Goal: Task Accomplishment & Management: Manage account settings

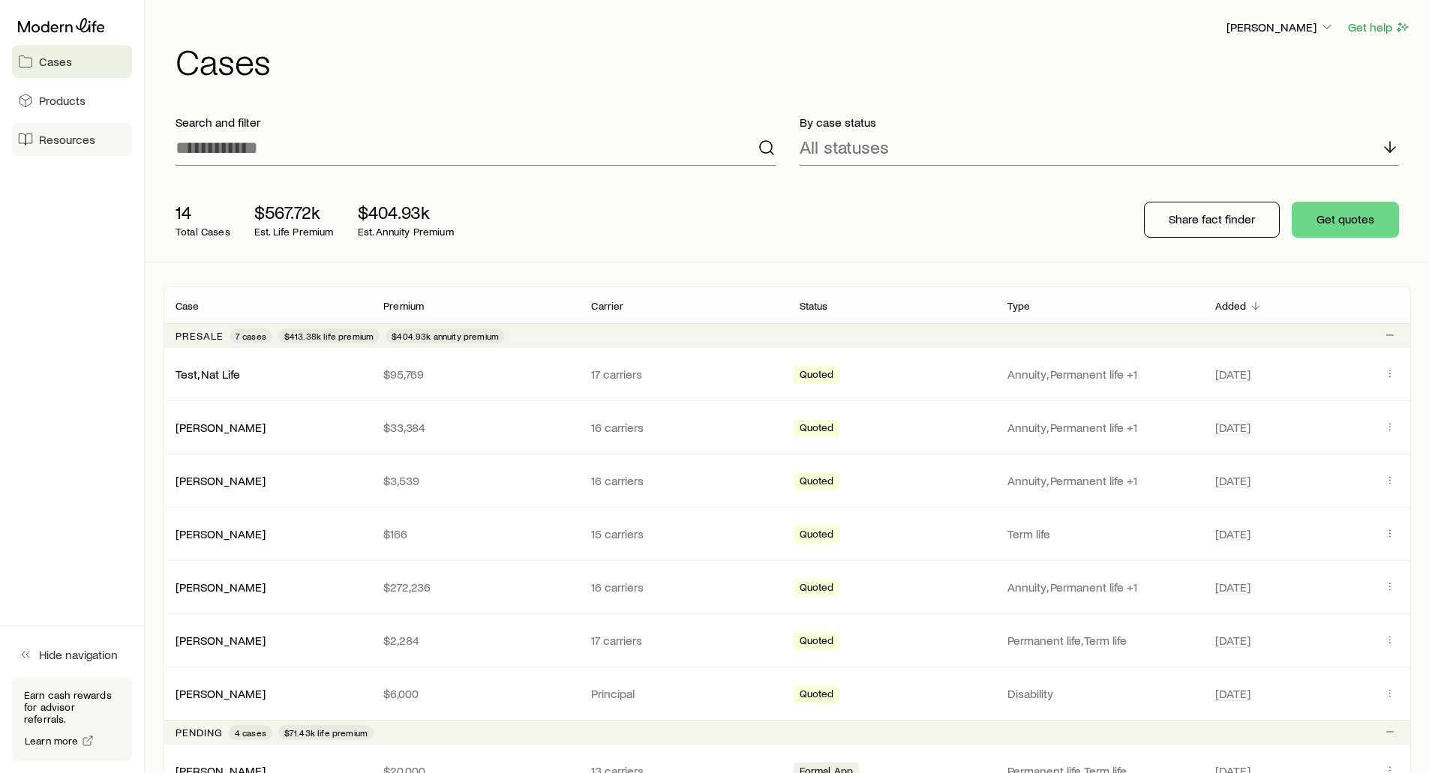
click at [44, 133] on span "Resources" at bounding box center [67, 139] width 56 height 15
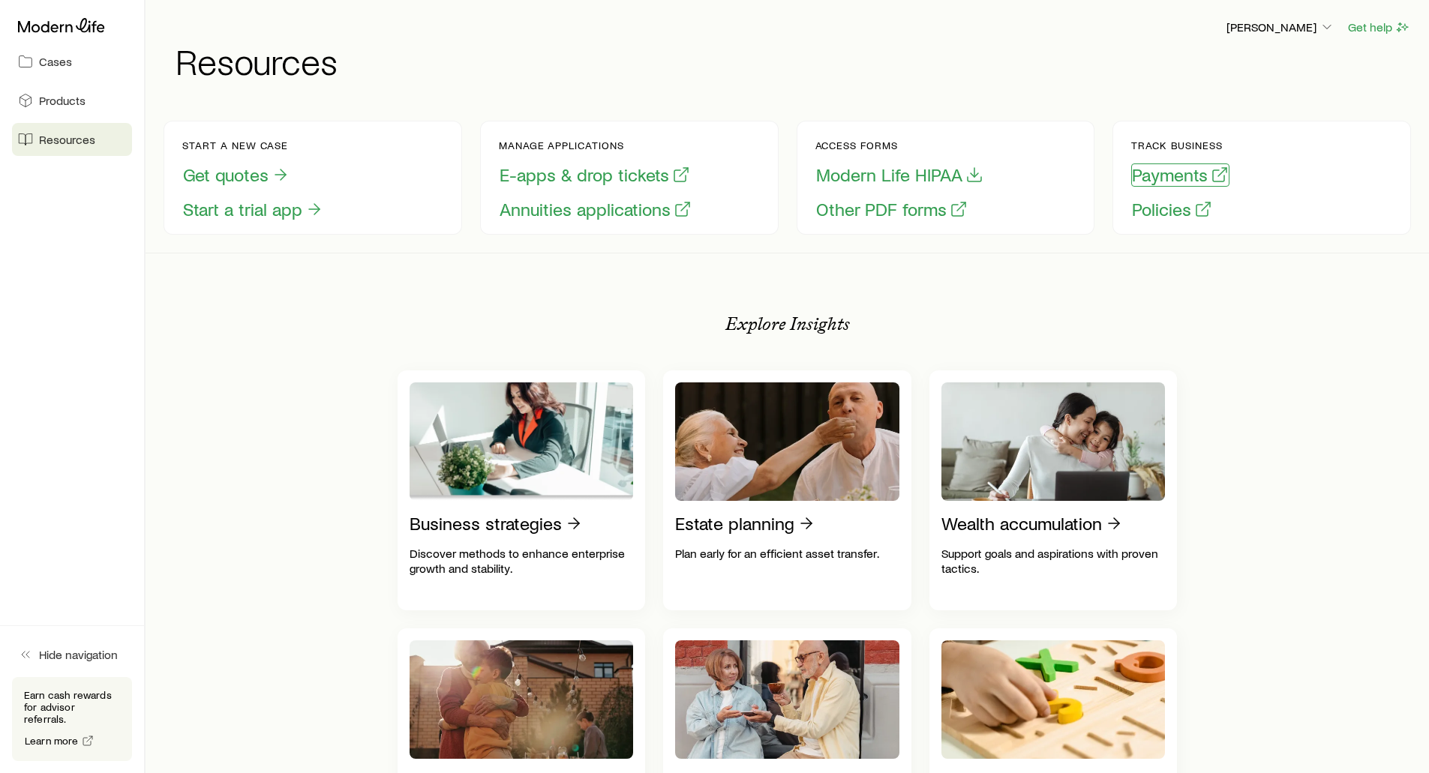
click at [1166, 172] on button "Payments" at bounding box center [1180, 174] width 98 height 23
click at [1146, 208] on button "Policies" at bounding box center [1172, 209] width 82 height 23
click at [48, 100] on span "Products" at bounding box center [62, 100] width 46 height 15
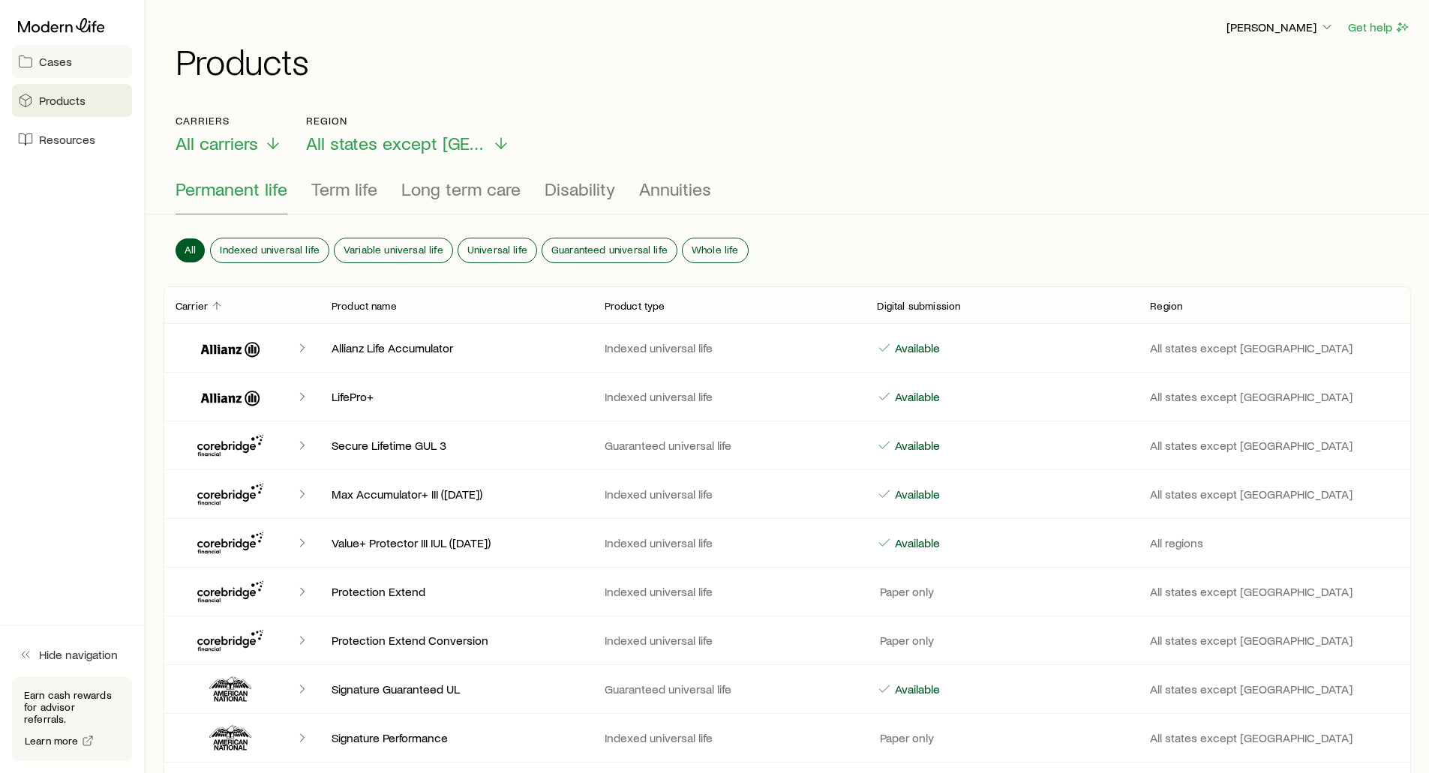
click at [58, 65] on span "Cases" at bounding box center [55, 61] width 33 height 15
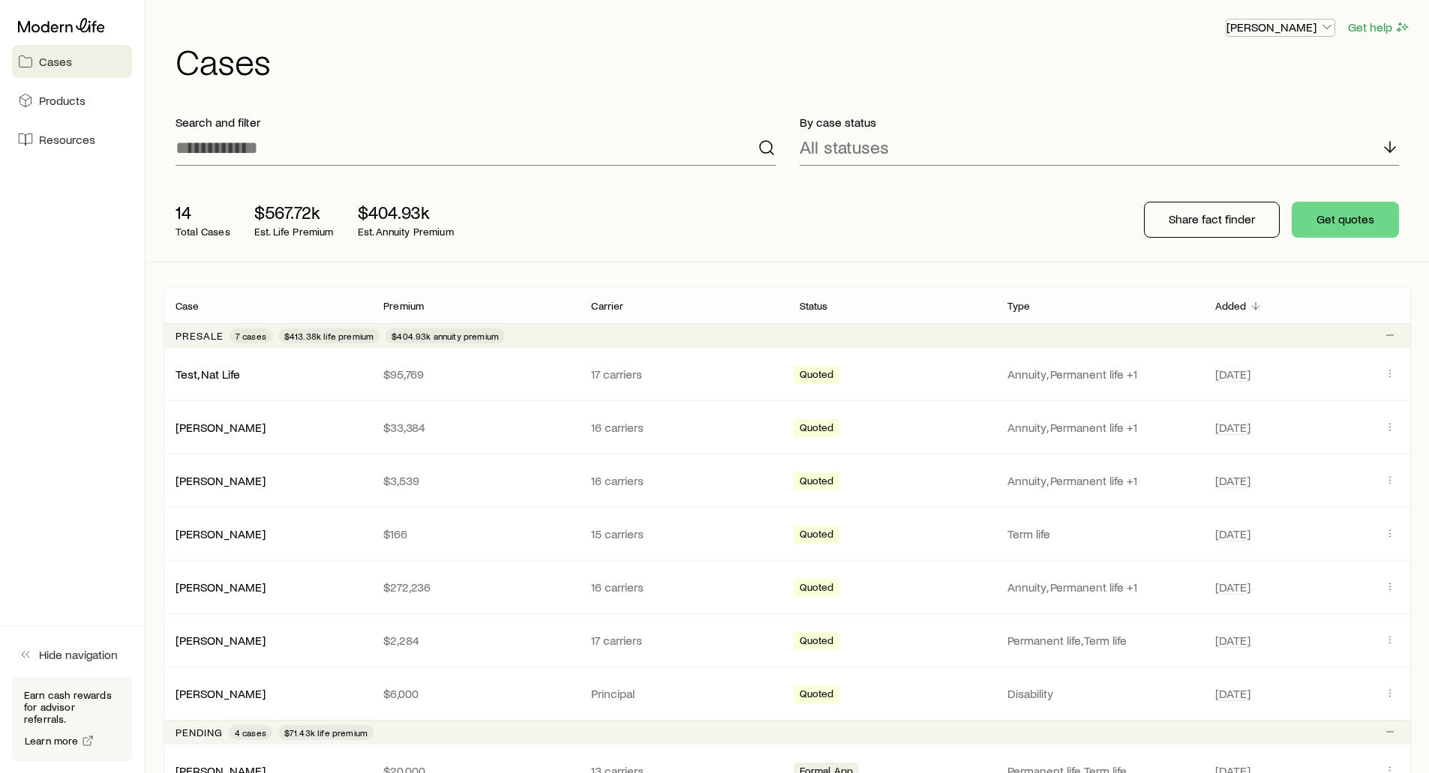
click at [1262, 31] on p "[PERSON_NAME]" at bounding box center [1280, 26] width 108 height 15
click at [1216, 175] on span "Sign out" at bounding box center [1209, 180] width 41 height 15
click at [1321, 22] on icon "button" at bounding box center [1326, 26] width 15 height 15
click at [1211, 188] on button "Sign out" at bounding box center [1246, 180] width 168 height 27
